Goal: Check status: Check status

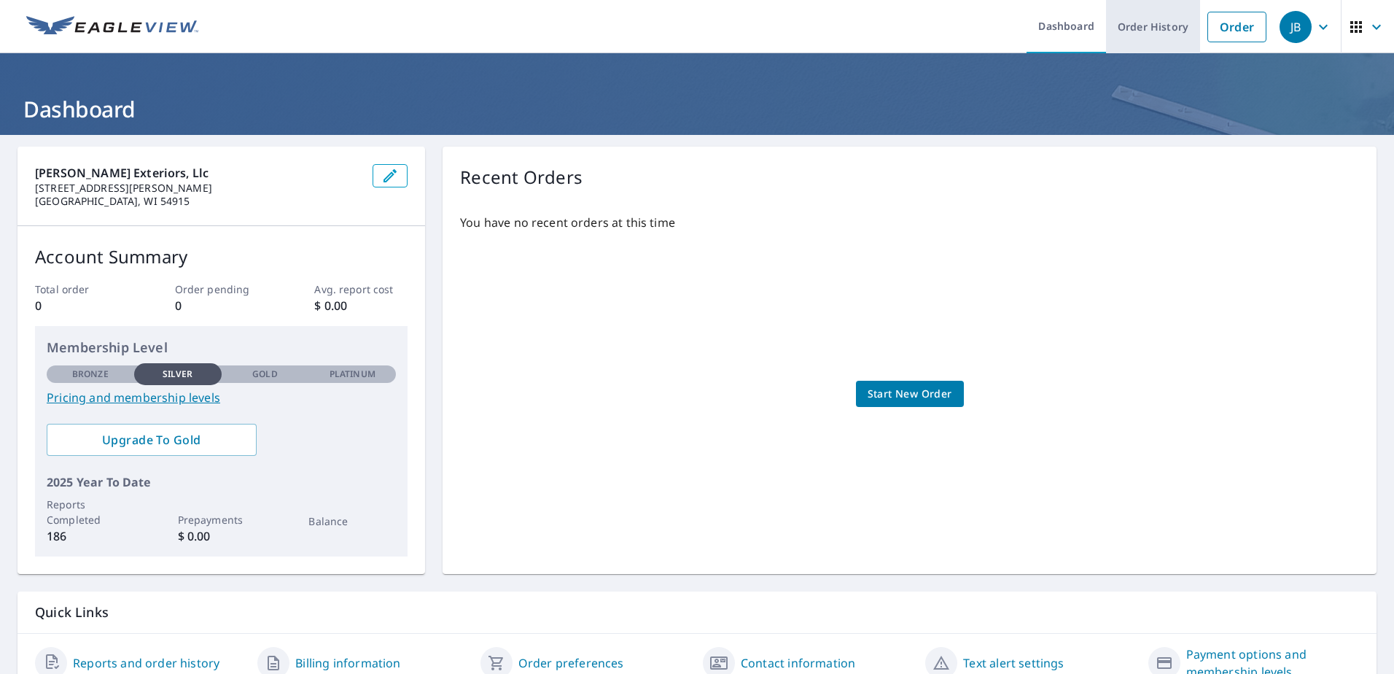
click at [1161, 23] on link "Order History" at bounding box center [1153, 26] width 94 height 53
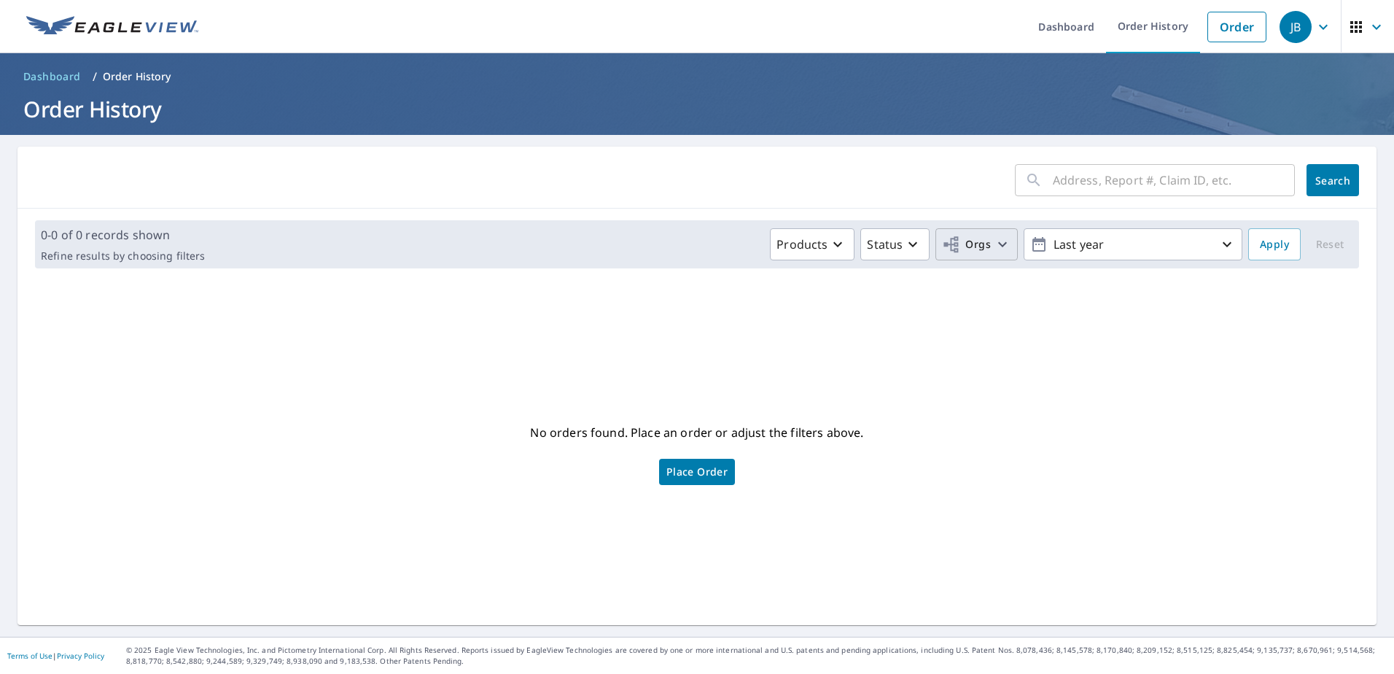
click at [959, 255] on button "Orgs" at bounding box center [976, 244] width 82 height 32
click at [741, 330] on label "[PERSON_NAME] Exteriors, llc" at bounding box center [778, 327] width 165 height 17
click at [690, 330] on input "[PERSON_NAME] Exteriors, llc" at bounding box center [681, 327] width 17 height 17
checkbox input "true"
click at [1277, 237] on span "Apply" at bounding box center [1274, 244] width 29 height 18
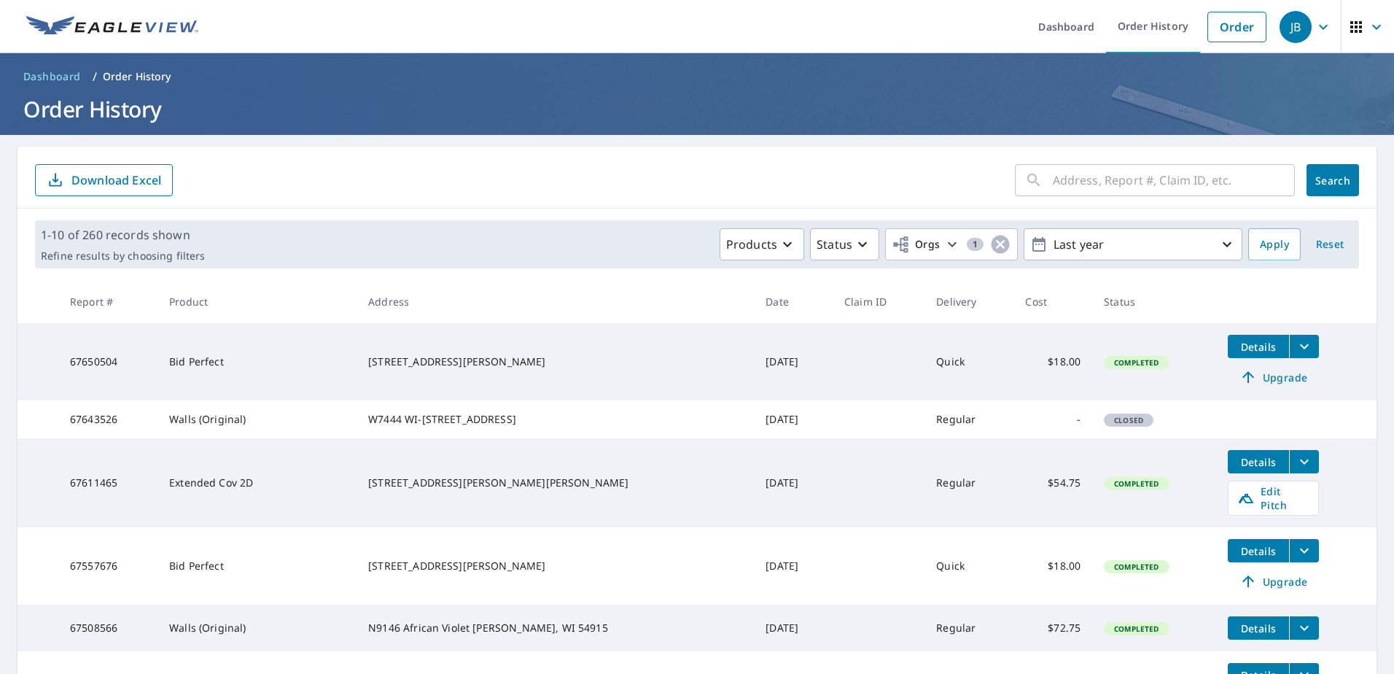
click at [1134, 185] on input "text" at bounding box center [1174, 180] width 242 height 41
paste input "67372539"
type input "67372539"
click button "Search" at bounding box center [1332, 180] width 52 height 32
